Goal: Information Seeking & Learning: Understand process/instructions

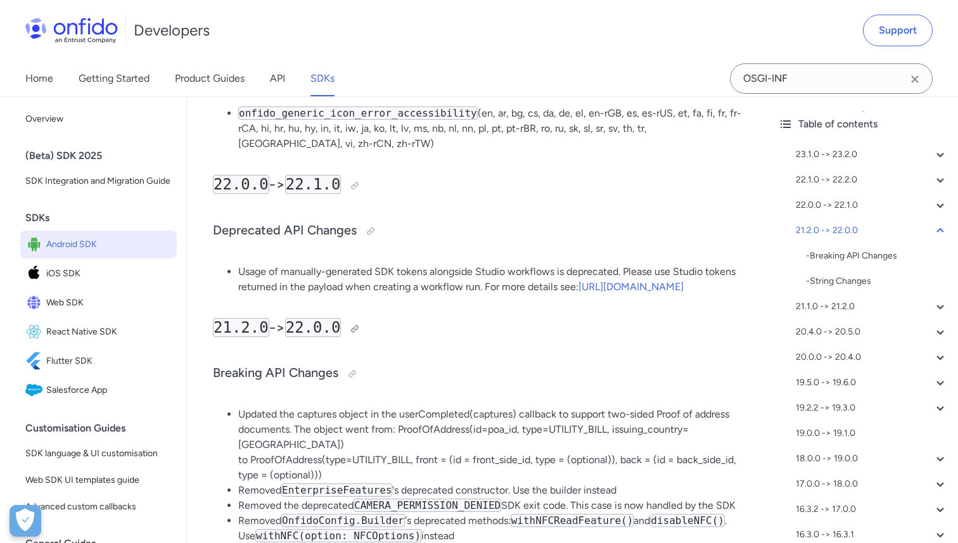
scroll to position [625, 0]
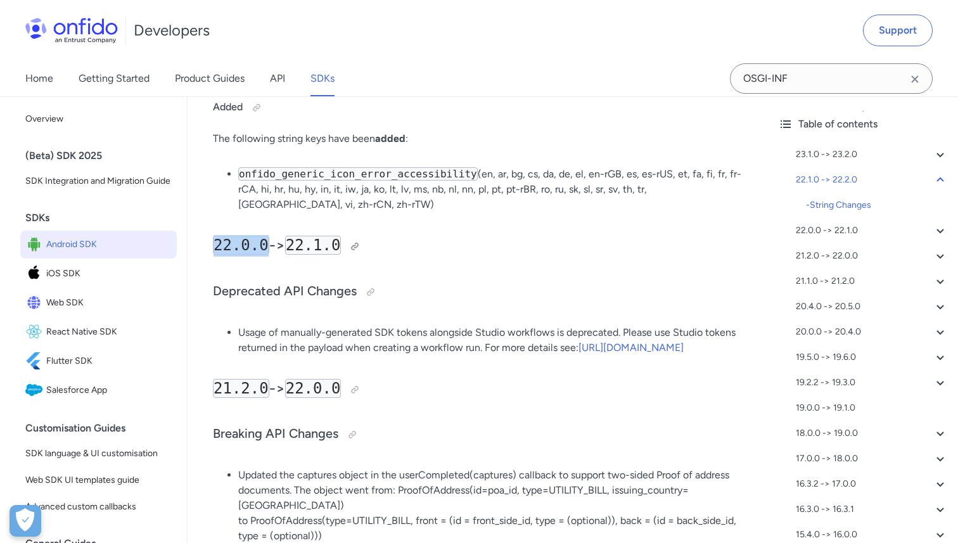
drag, startPoint x: 264, startPoint y: 249, endPoint x: 217, endPoint y: 249, distance: 46.9
click at [217, 249] on code "22.0.0" at bounding box center [241, 245] width 56 height 19
copy code "22.0.0"
copy code "22.1.0"
drag, startPoint x: 294, startPoint y: 243, endPoint x: 348, endPoint y: 245, distance: 53.9
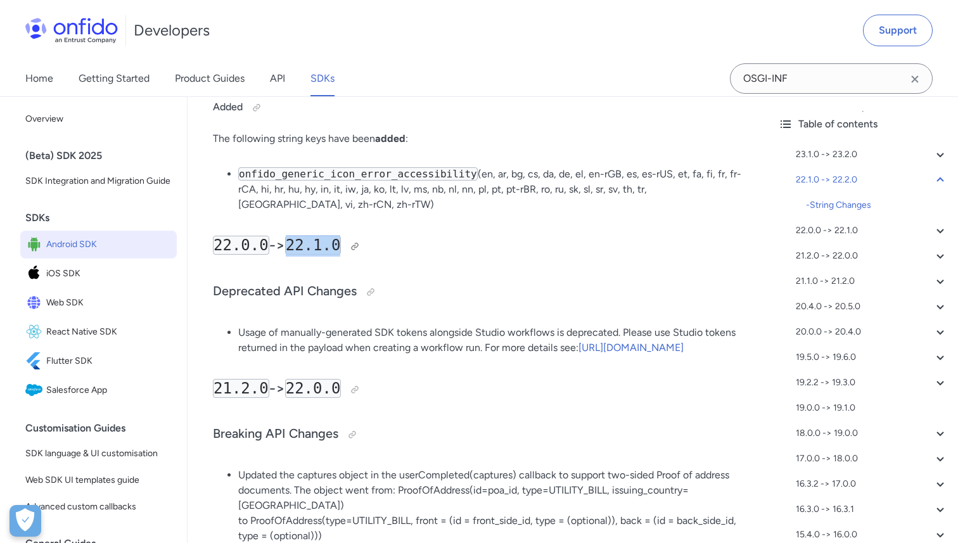
click at [348, 245] on h2 "22.0.0 -> 22.1.0" at bounding box center [477, 246] width 529 height 22
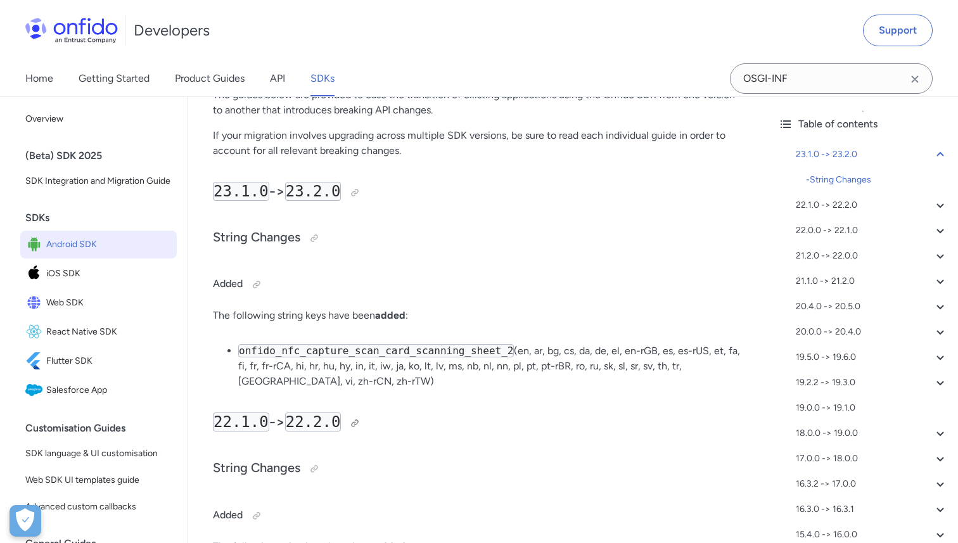
scroll to position [217, 0]
drag, startPoint x: 296, startPoint y: 421, endPoint x: 353, endPoint y: 421, distance: 57.0
click at [353, 421] on h2 "22.1.0 -> 22.2.0" at bounding box center [477, 423] width 529 height 22
copy code "22.2.0"
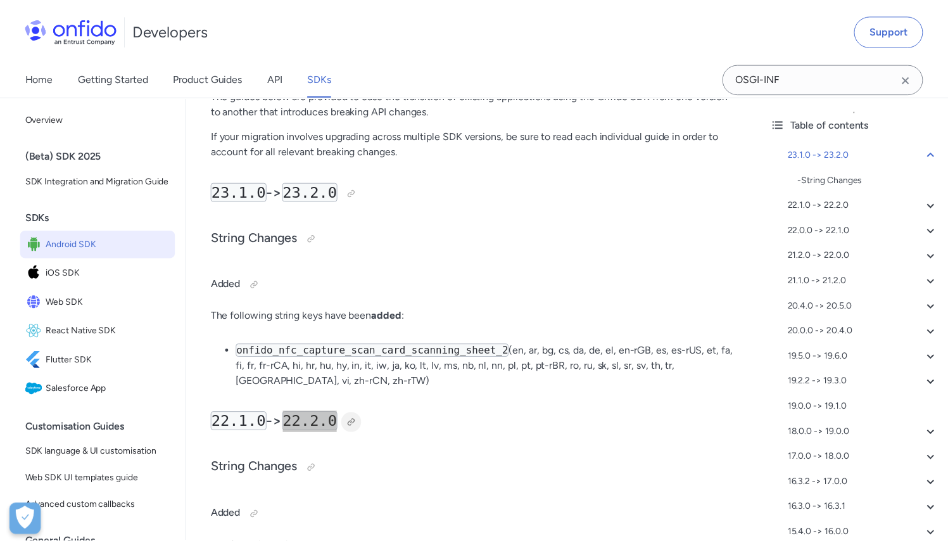
scroll to position [232, 0]
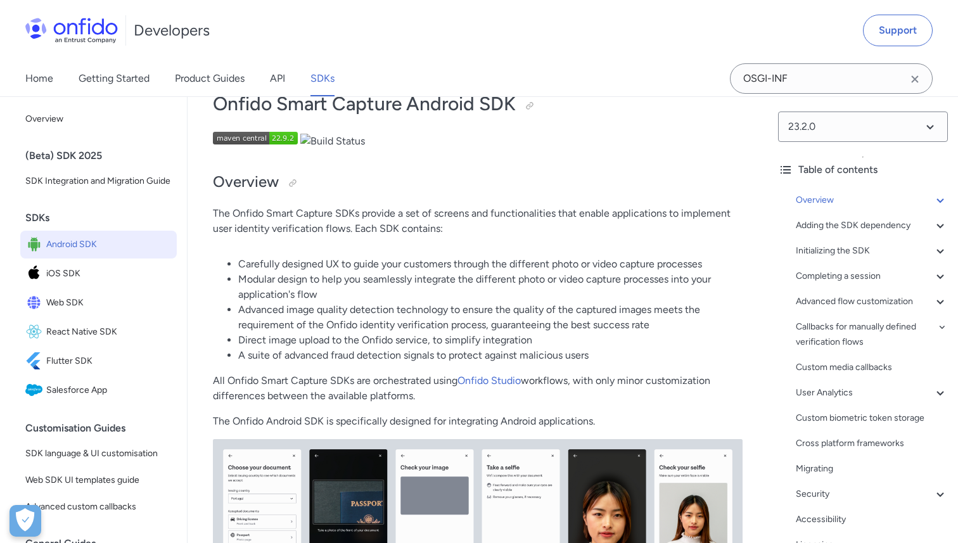
scroll to position [85, 0]
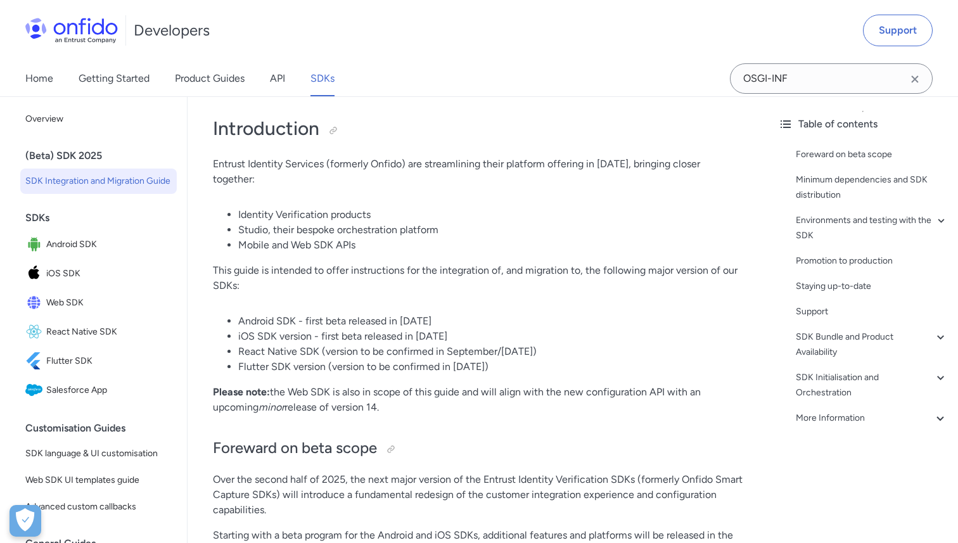
scroll to position [62, 0]
